Goal: Transaction & Acquisition: Purchase product/service

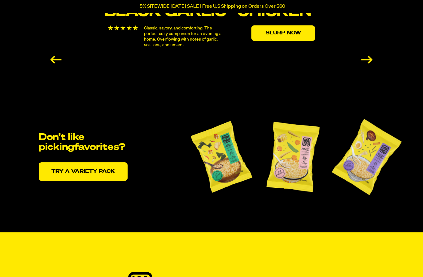
scroll to position [1257, 0]
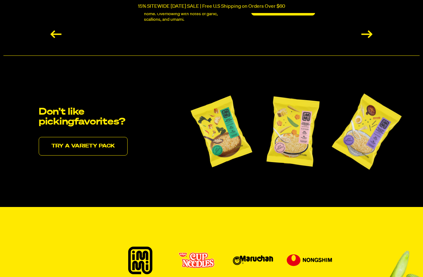
click at [69, 145] on link "Try a variety pack" at bounding box center [83, 146] width 89 height 19
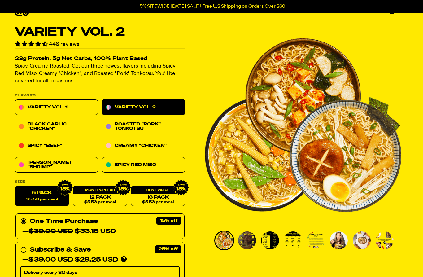
scroll to position [16, 0]
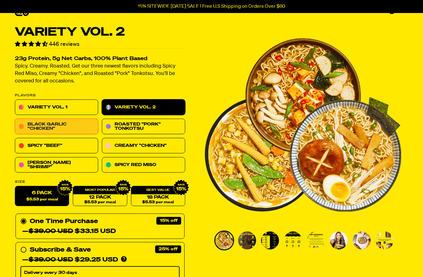
click at [73, 125] on link "Black Garlic "Chicken"" at bounding box center [56, 126] width 83 height 15
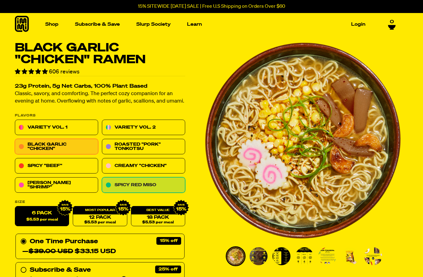
click at [151, 183] on link "Spicy Red Miso" at bounding box center [143, 184] width 83 height 15
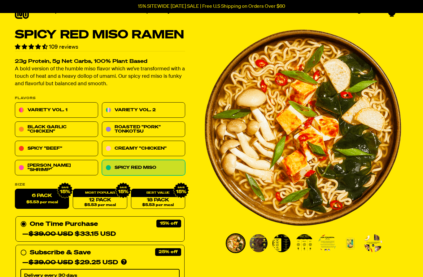
scroll to position [13, 0]
